Goal: Manage account settings

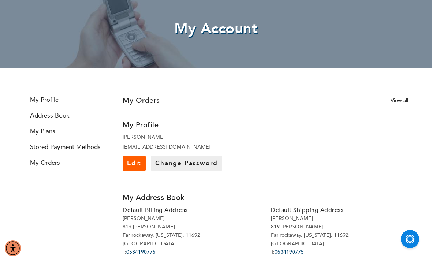
scroll to position [51, 0]
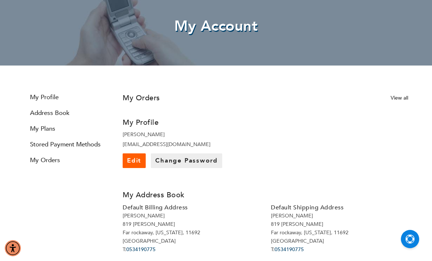
click at [39, 129] on link "My Plans" at bounding box center [68, 129] width 88 height 8
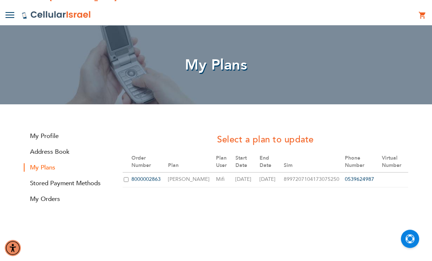
scroll to position [12, 0]
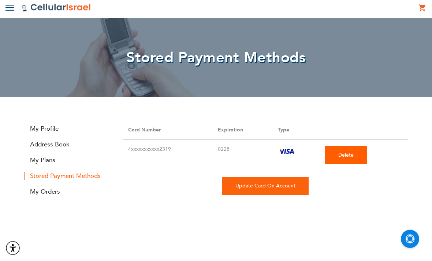
scroll to position [20, 0]
click at [47, 194] on link "My Orders" at bounding box center [68, 192] width 88 height 8
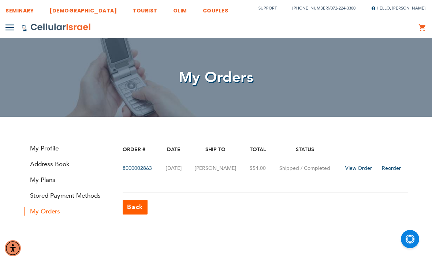
click at [42, 150] on link "My Profile" at bounding box center [68, 148] width 88 height 8
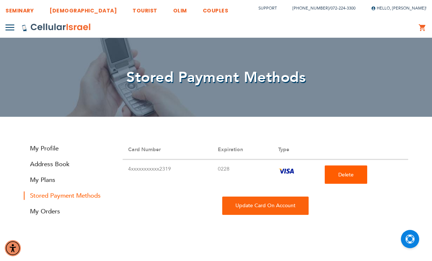
click at [386, 16] on div "SEMINARY YESHIVA TOURIST OLIM COUPLES Support [PHONE_NUMBER] / [PHONE_NUMBER] H…" at bounding box center [215, 8] width 421 height 17
click at [382, 12] on div "Hello, [PERSON_NAME]! My Plans My Orders Log Out" at bounding box center [398, 8] width 55 height 8
click at [384, 8] on span "Hello, [PERSON_NAME]!" at bounding box center [398, 7] width 55 height 5
click at [390, 60] on link "Log Out" at bounding box center [396, 62] width 29 height 7
